Goal: Use online tool/utility: Use online tool/utility

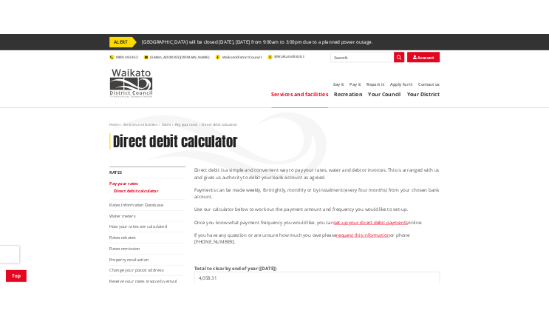
scroll to position [591, 0]
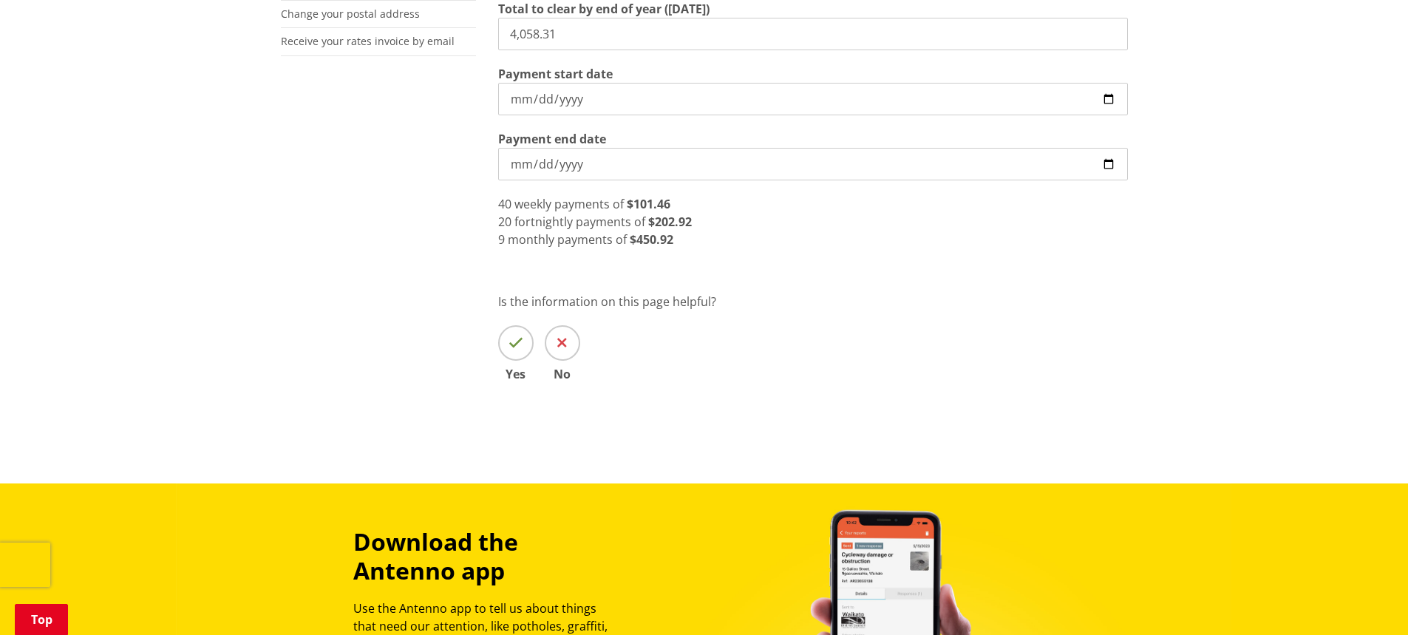
drag, startPoint x: 517, startPoint y: 22, endPoint x: 265, endPoint y: 16, distance: 252.8
click at [264, 16] on div "Home Services and facilities Rates Pay your rates Direct debit calculator Direc…" at bounding box center [704, 40] width 1408 height 885
type input "5,008.15"
click at [610, 166] on input "[DATE]" at bounding box center [813, 164] width 630 height 33
click at [847, 255] on div "Direct debit is a simple and convenient way to pay your rates, water and debtor…" at bounding box center [813, 87] width 652 height 676
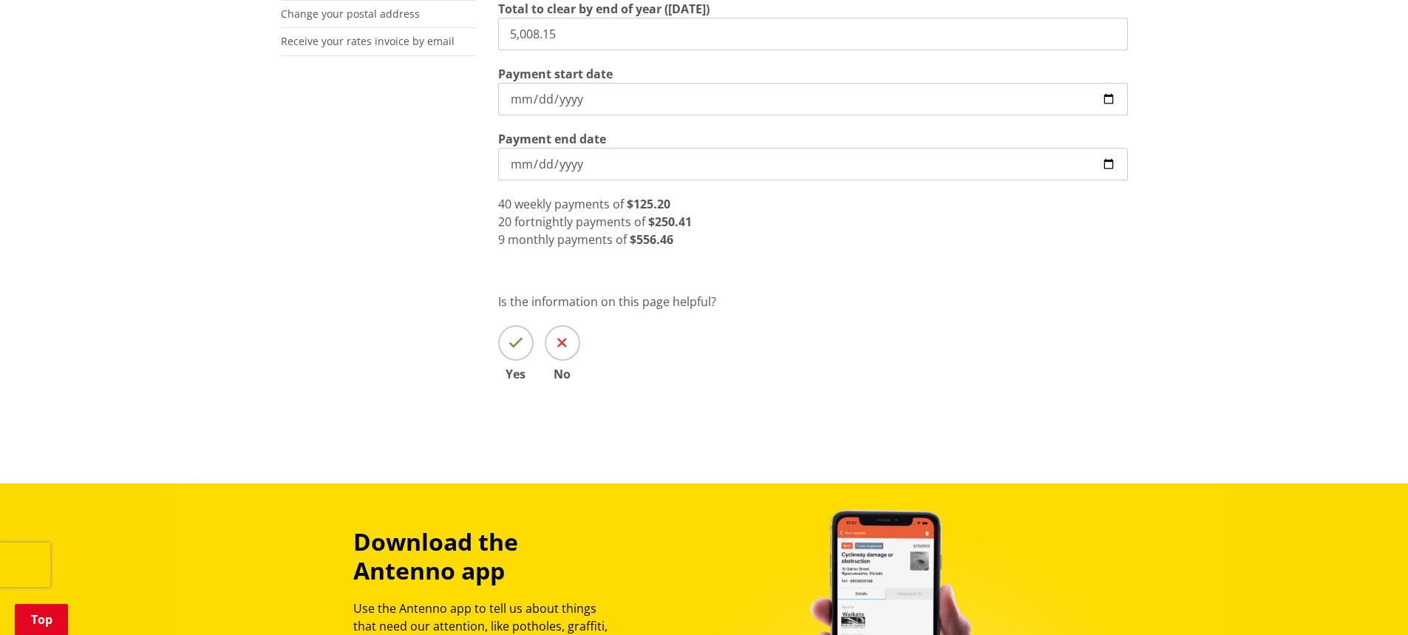
click at [721, 250] on div "Direct debit is a simple and convenient way to pay your rates, water and debtor…" at bounding box center [813, 87] width 652 height 676
click at [669, 208] on strong "$125.20" at bounding box center [649, 204] width 44 height 16
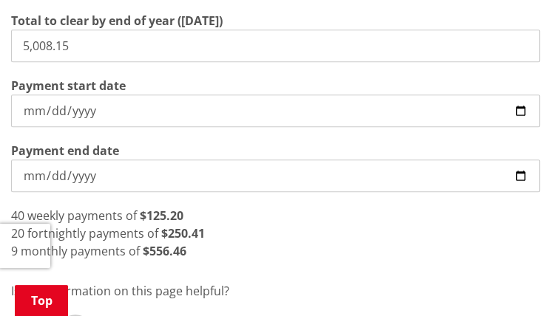
click at [301, 219] on div "40 weekly payments of $125.20" at bounding box center [275, 216] width 528 height 18
click at [515, 117] on input "2025-09-22" at bounding box center [274, 111] width 527 height 33
click at [409, 97] on input "2025-09-22" at bounding box center [274, 111] width 527 height 33
click at [523, 117] on input "2025-09-22" at bounding box center [274, 111] width 527 height 33
type input "2025-09-15"
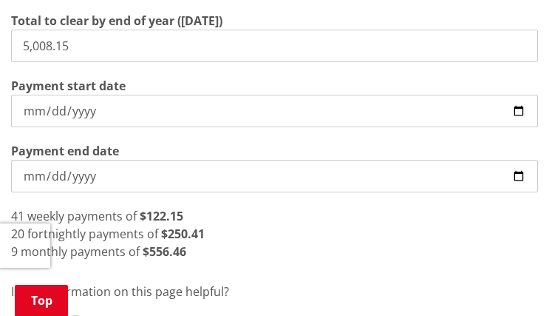
click at [280, 269] on div "Direct debit is a simple and convenient way to pay your rates, water and debtor…" at bounding box center [274, 47] width 549 height 644
click at [282, 260] on div "9 monthly payments of $556.46" at bounding box center [274, 251] width 527 height 18
click at [193, 229] on strong "$250.41" at bounding box center [183, 233] width 44 height 16
click at [225, 247] on div "9 monthly payments of $556.46" at bounding box center [274, 251] width 527 height 18
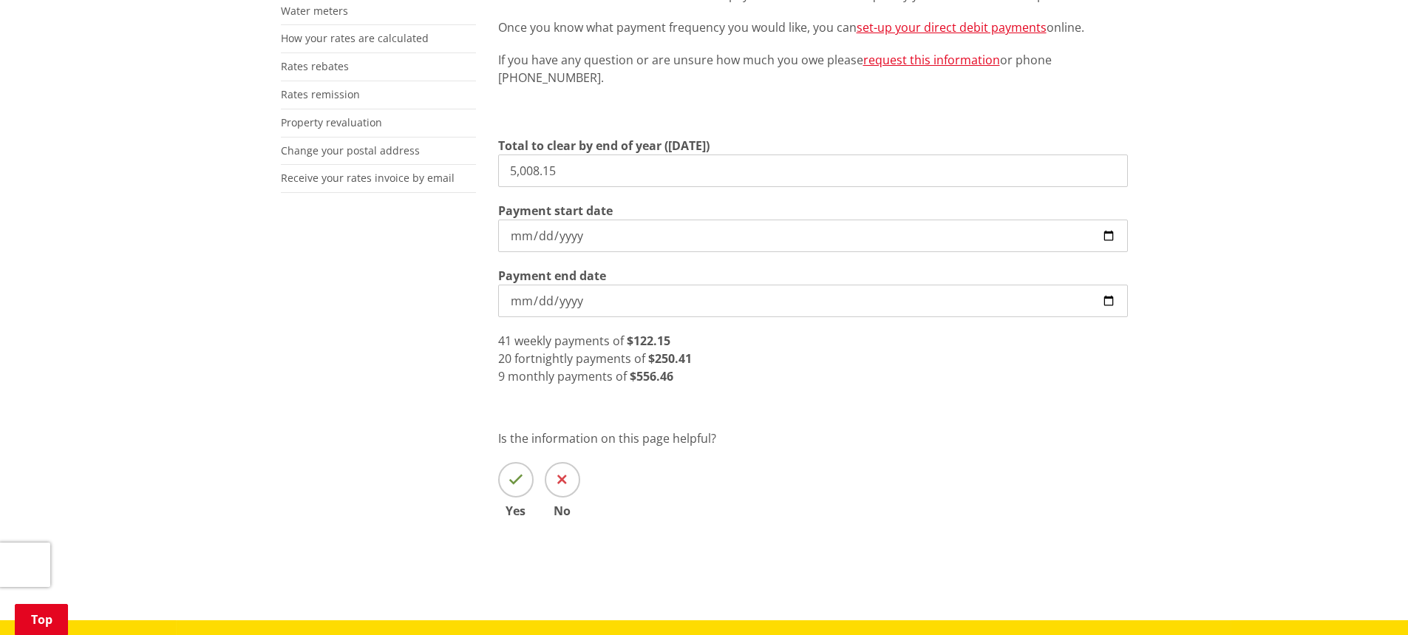
scroll to position [443, 0]
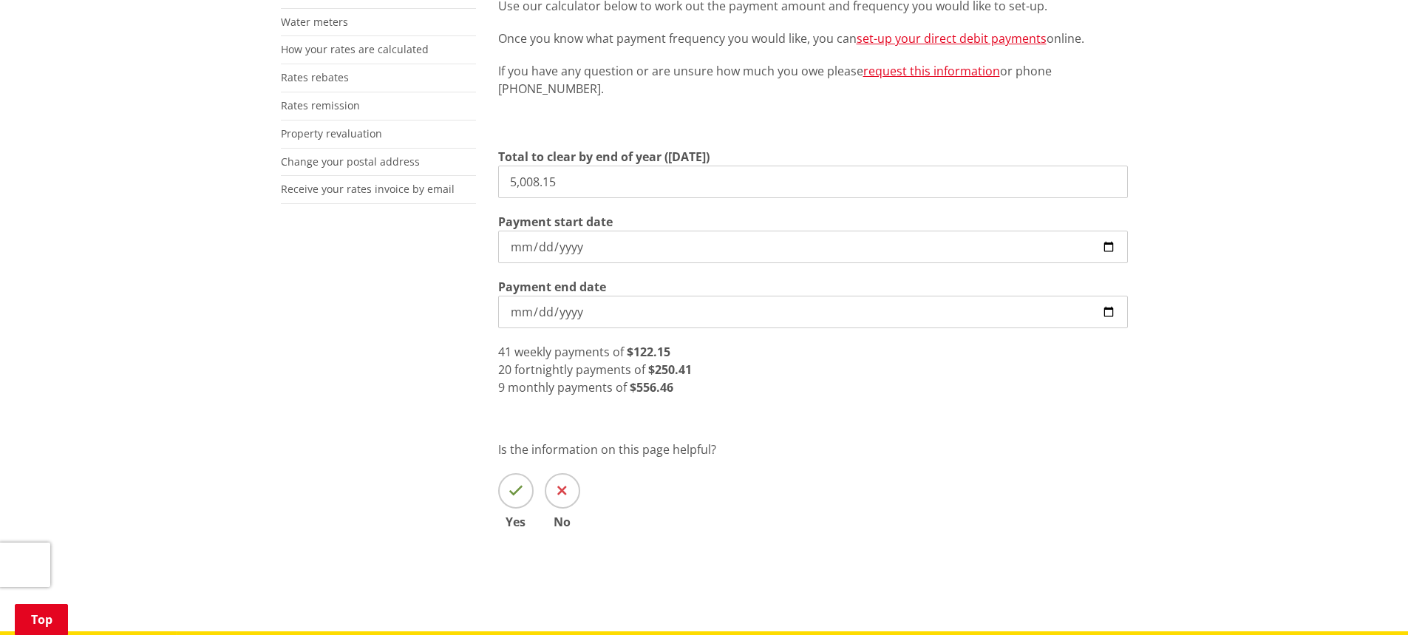
click at [998, 506] on div "Is the information on this page helpful? Yes No" at bounding box center [813, 484] width 630 height 87
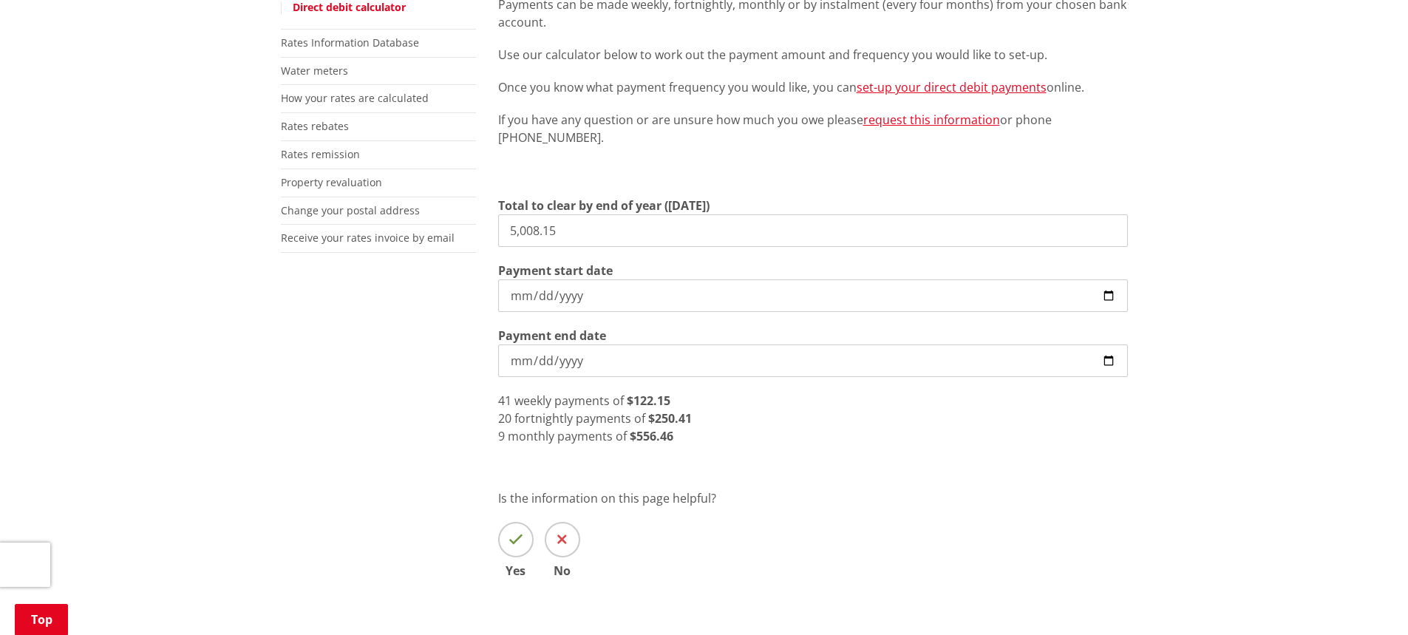
scroll to position [370, 0]
